Goal: Check status: Check status

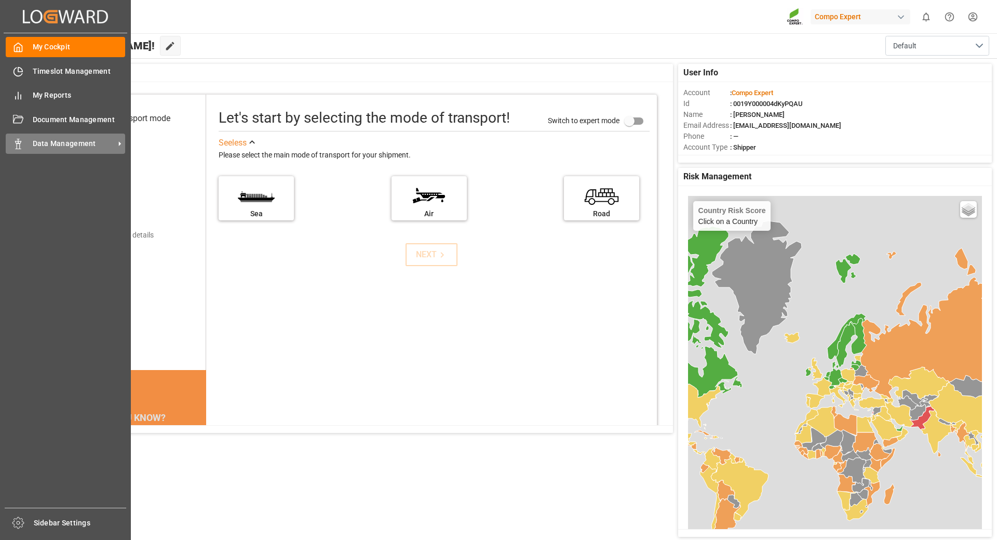
click at [55, 145] on span "Data Management" at bounding box center [74, 143] width 82 height 11
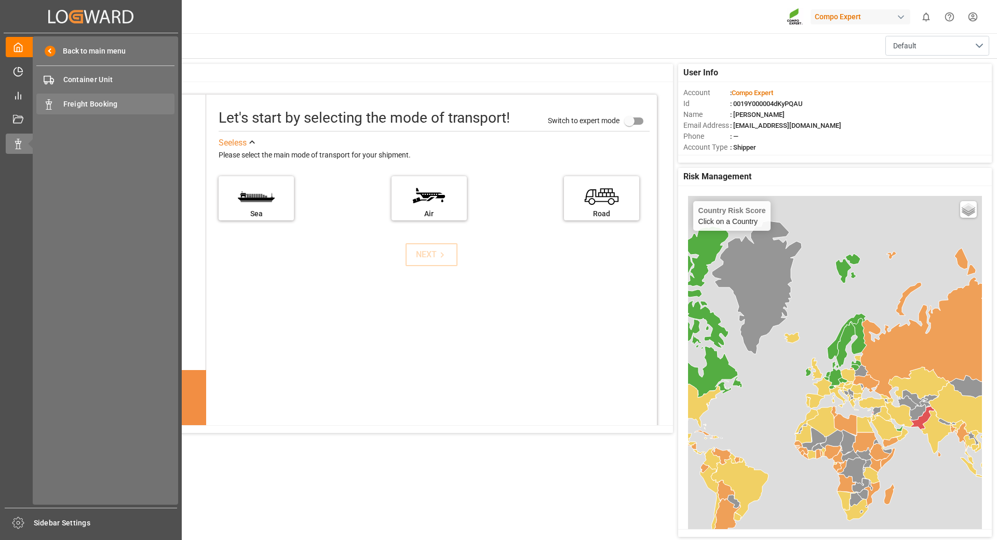
click at [84, 101] on span "Freight Booking" at bounding box center [119, 104] width 112 height 11
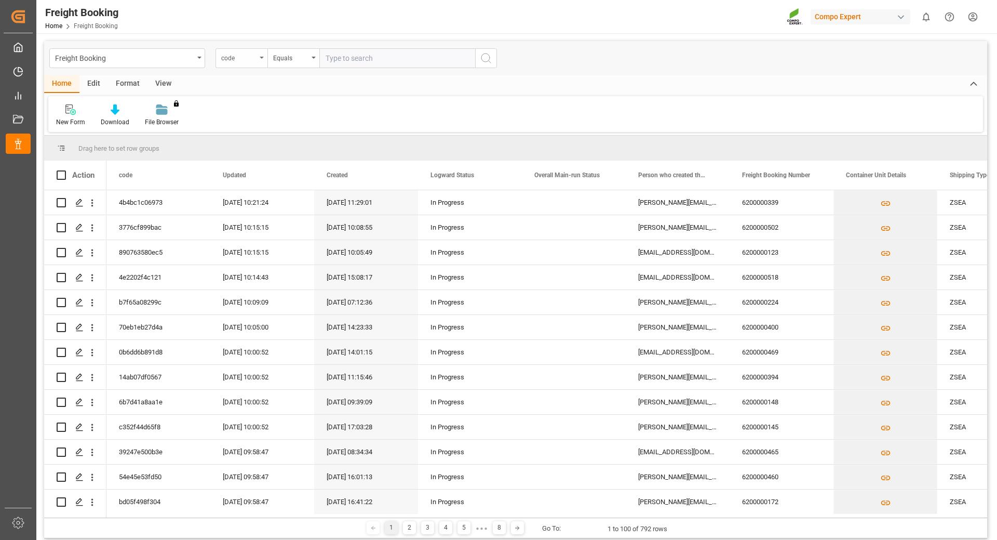
click at [260, 59] on div "code" at bounding box center [242, 58] width 52 height 20
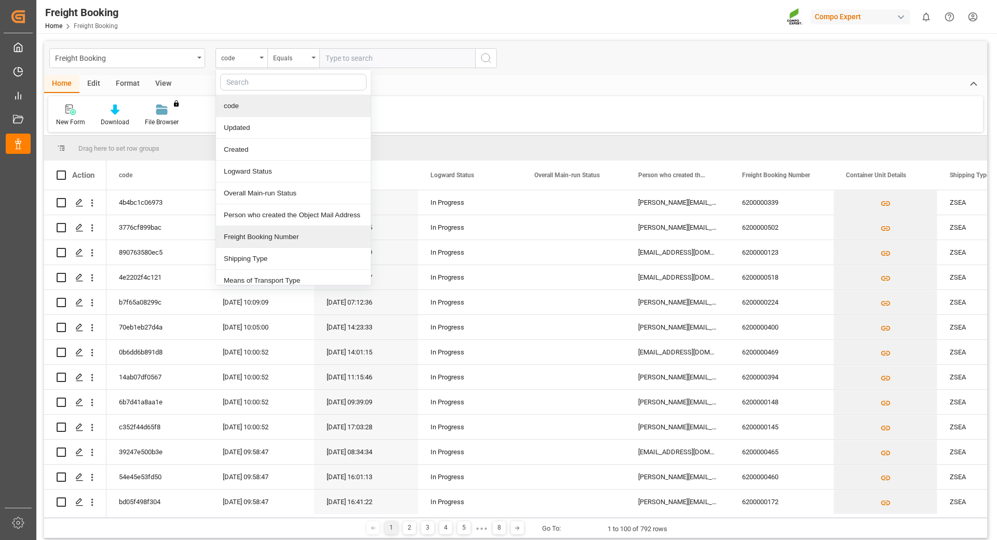
click at [262, 238] on div "Freight Booking Number" at bounding box center [293, 237] width 155 height 22
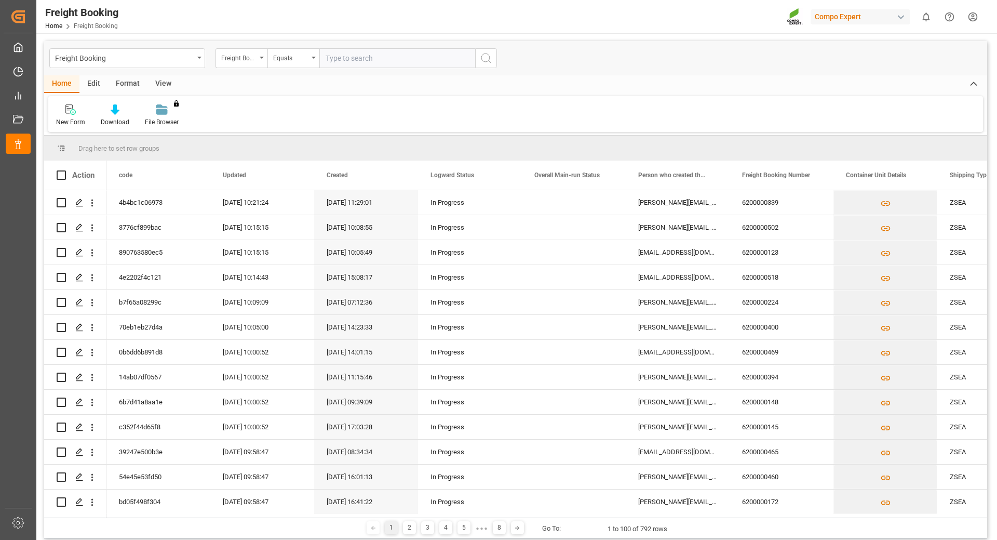
click at [354, 56] on input "text" at bounding box center [398, 58] width 156 height 20
type input "6200000517"
click at [480, 56] on button "search button" at bounding box center [486, 58] width 22 height 20
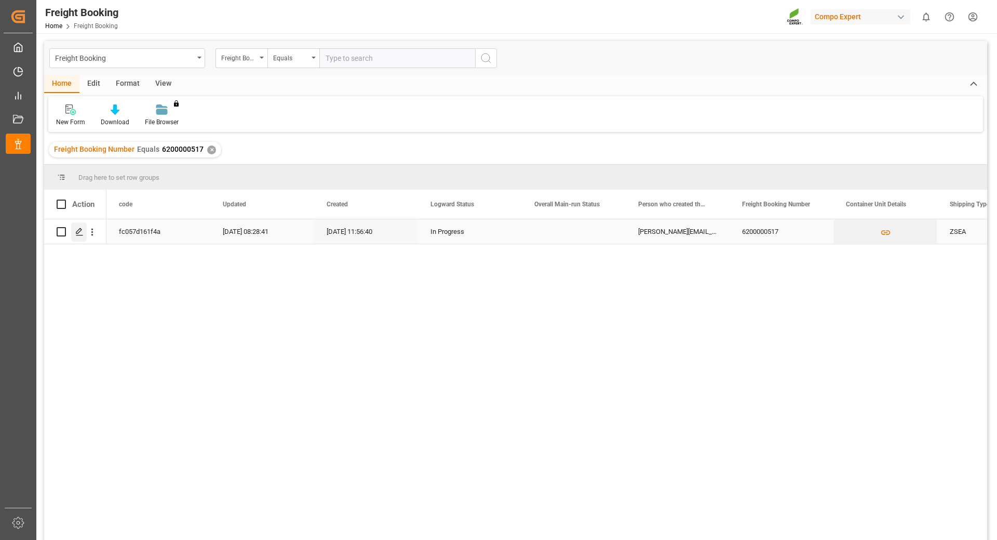
click at [85, 228] on div "Press SPACE to select this row." at bounding box center [79, 231] width 16 height 19
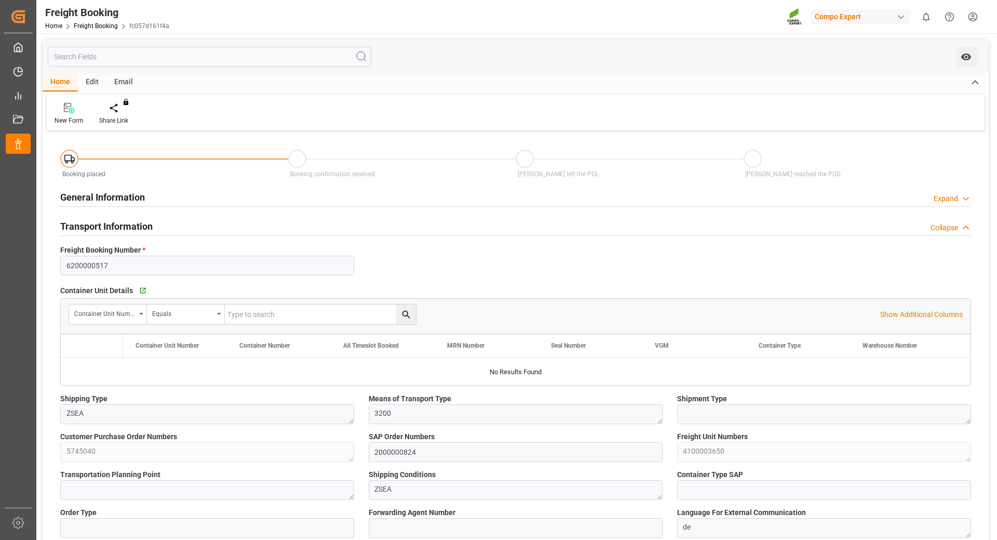
type input "Hapag [PERSON_NAME]"
type input "Hapag Lloyd Aktiengesellschaft"
type input "9777618"
type input "BEANR"
type input "CLSAI"
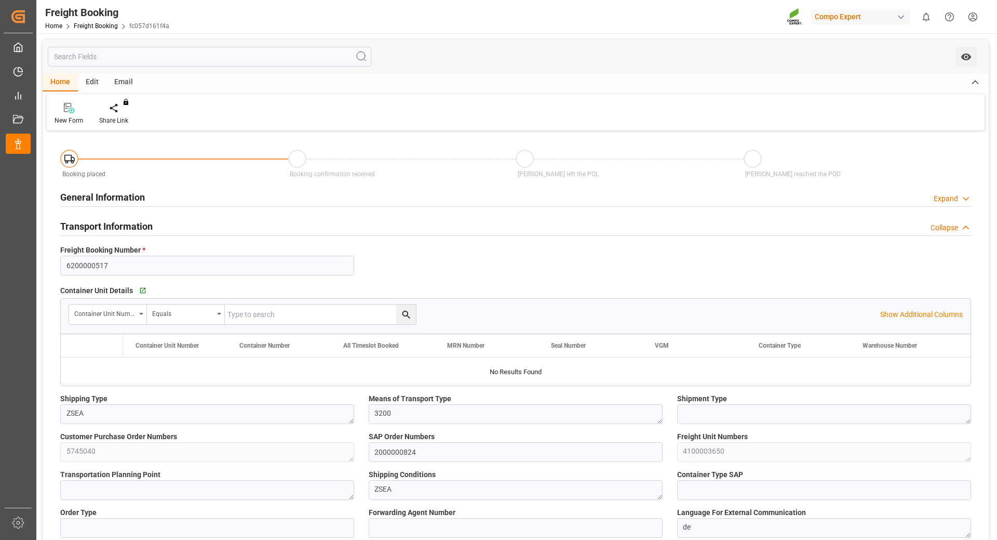
type input "0"
type input "16552"
type input "[DATE] 01:00"
type input "[DATE] 00:00"
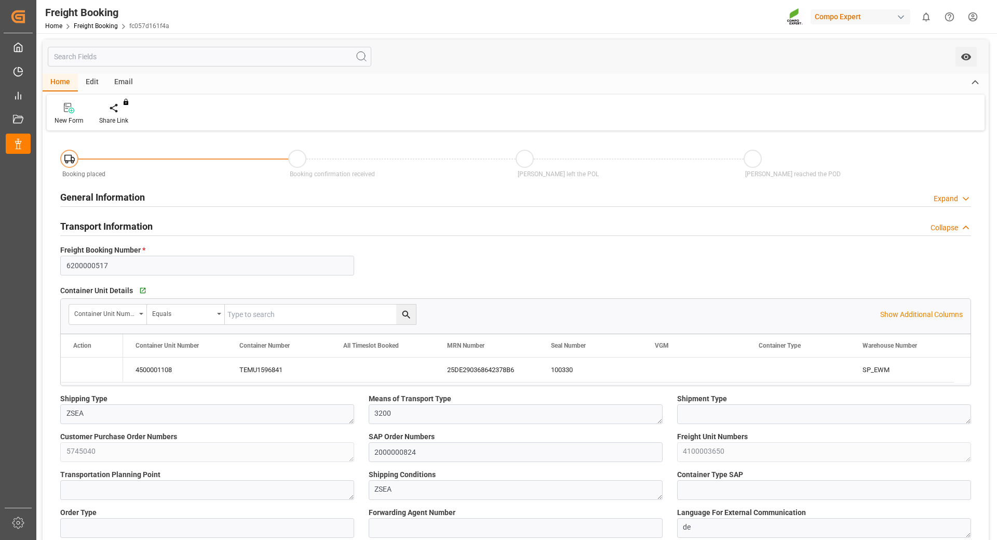
type input "[DATE] 11:56"
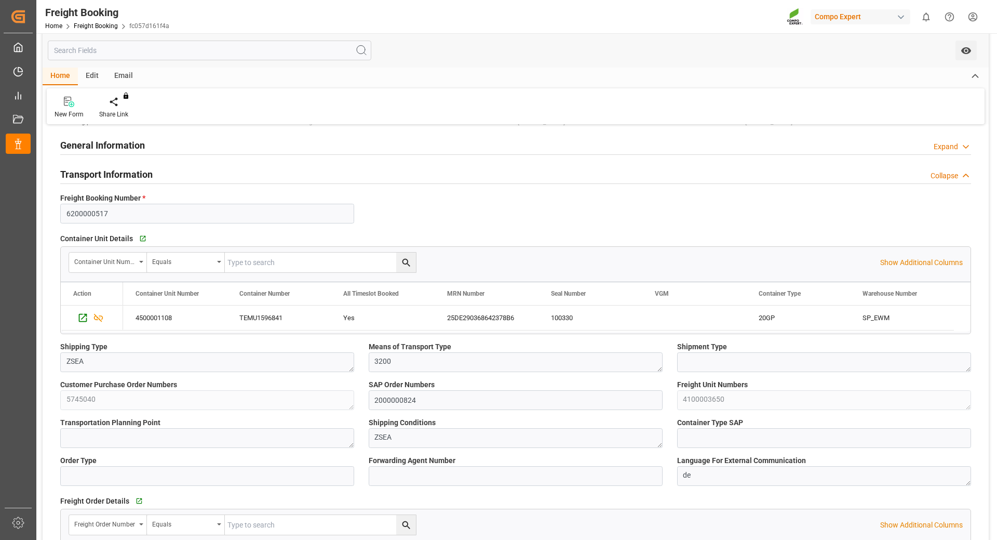
click at [58, 237] on div "Container Unit Details   Go to Container Unit Grid Container Unit Number Equals…" at bounding box center [516, 282] width 926 height 111
click at [58, 238] on div "Container Unit Details   Go to Container Unit Grid Container Unit Number Equals…" at bounding box center [516, 282] width 926 height 111
